Goal: Information Seeking & Learning: Learn about a topic

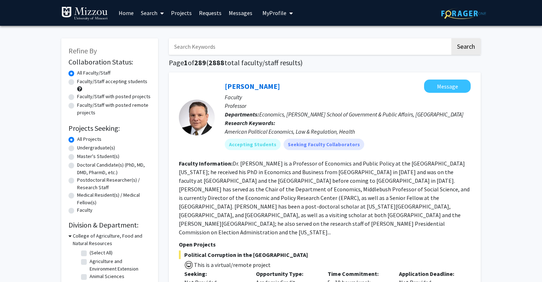
click at [77, 148] on label "Undergraduate(s)" at bounding box center [96, 148] width 38 height 8
click at [77, 148] on input "Undergraduate(s)" at bounding box center [79, 146] width 5 height 5
radio input "true"
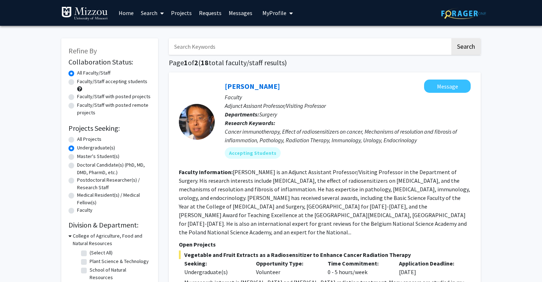
click at [77, 81] on label "Faculty/Staff accepting students" at bounding box center [112, 82] width 70 height 8
click at [77, 81] on input "Faculty/Staff accepting students" at bounding box center [79, 80] width 5 height 5
radio input "true"
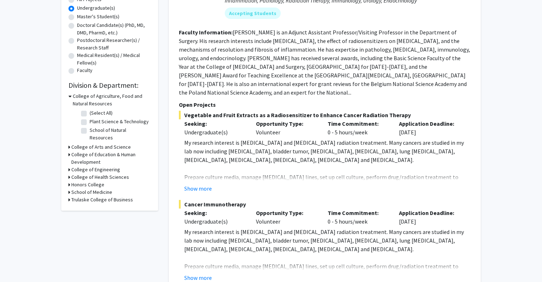
scroll to position [140, 0]
click at [69, 143] on icon at bounding box center [69, 147] width 2 height 8
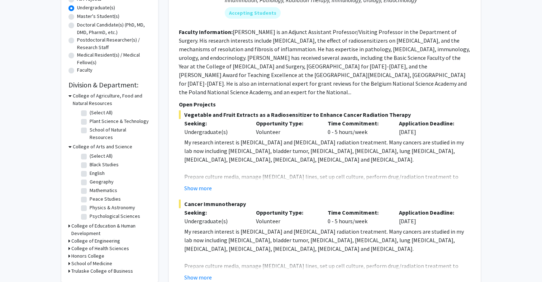
click at [90, 213] on label "Psychological Sciences" at bounding box center [115, 217] width 51 height 8
click at [90, 213] on input "Psychological Sciences" at bounding box center [92, 215] width 5 height 5
checkbox input "true"
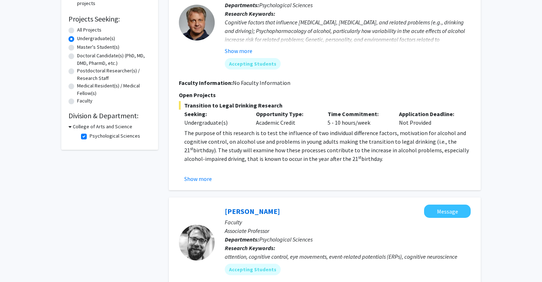
scroll to position [109, 0]
click at [197, 178] on button "Show more" at bounding box center [198, 179] width 28 height 9
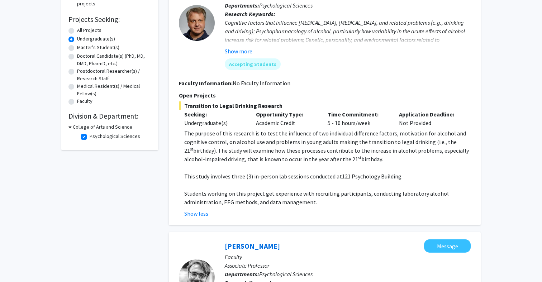
drag, startPoint x: 184, startPoint y: 133, endPoint x: 389, endPoint y: 156, distance: 206.3
click at [389, 156] on fg-read-more "The purpose of this research is to test the influence of two individual differe…" at bounding box center [325, 173] width 292 height 89
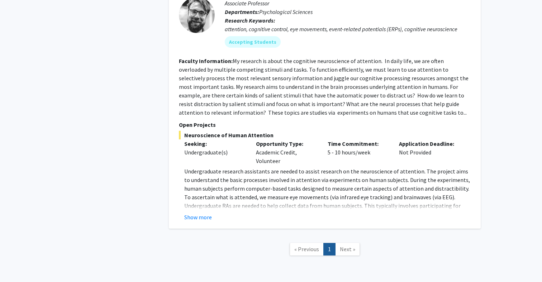
scroll to position [373, 0]
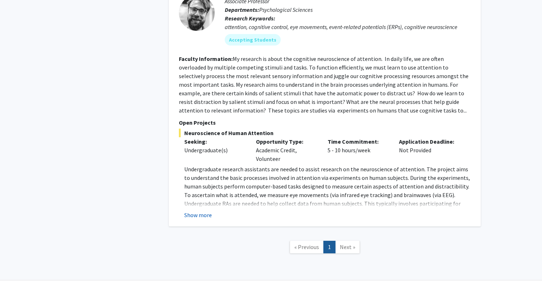
click at [194, 213] on button "Show more" at bounding box center [198, 215] width 28 height 9
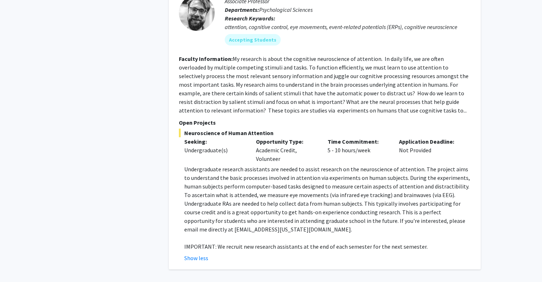
drag, startPoint x: 328, startPoint y: 149, endPoint x: 369, endPoint y: 149, distance: 41.6
click at [369, 149] on div "Time Commitment: 5 - 10 hours/week" at bounding box center [358, 150] width 72 height 26
click at [299, 200] on p "Undergraduate research assistants are needed to assist research on the neurosci…" at bounding box center [327, 199] width 286 height 69
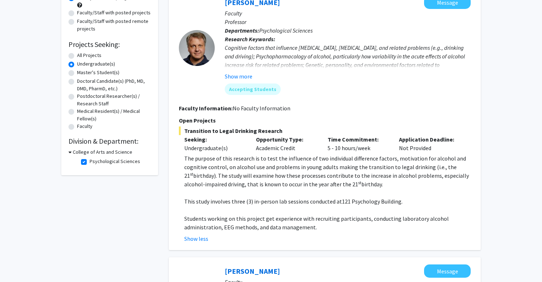
scroll to position [0, 0]
